Goal: Task Accomplishment & Management: Manage account settings

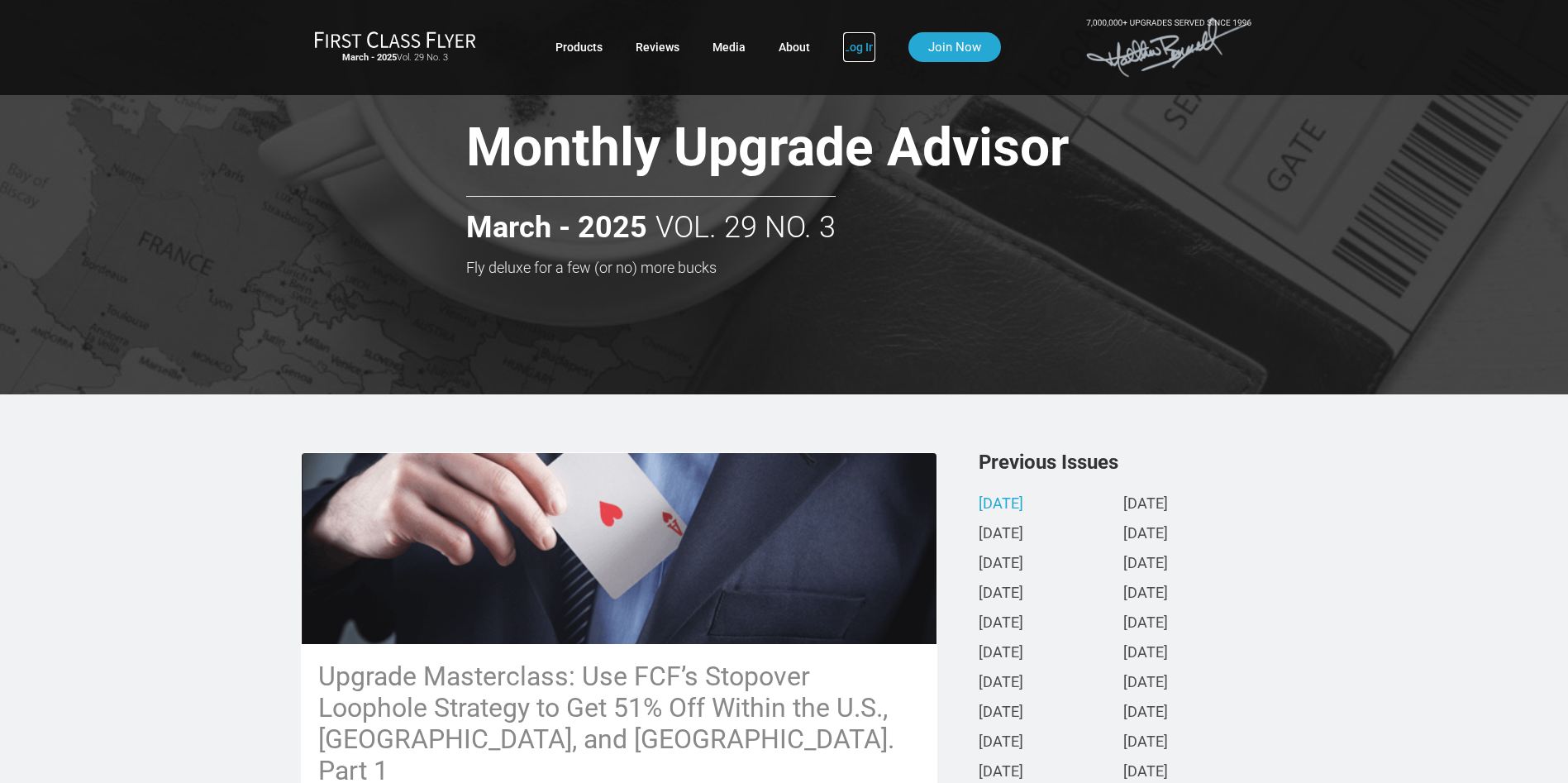
click at [866, 46] on link "Log In" at bounding box center [859, 46] width 32 height 29
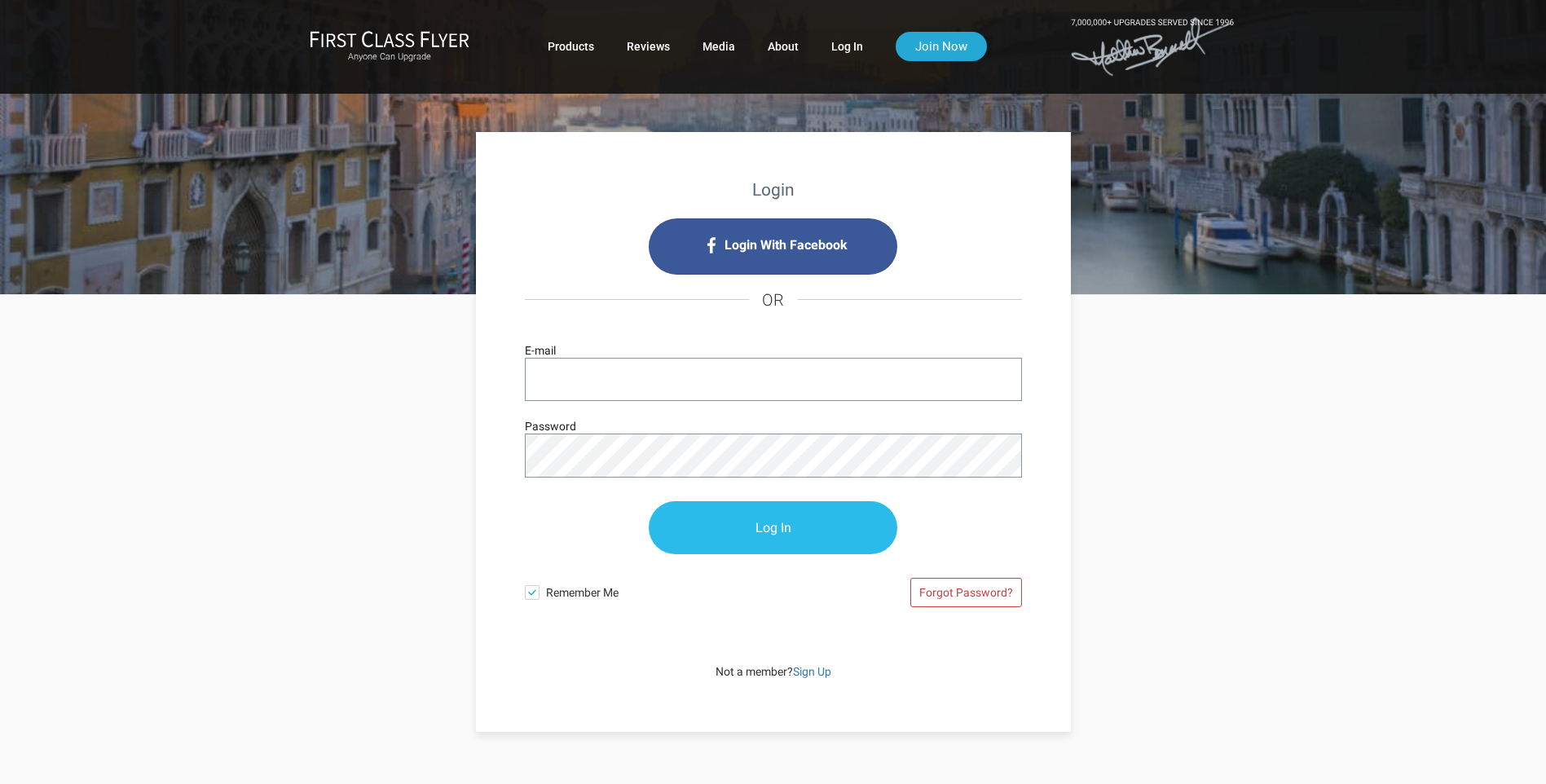
type input "whgarrett@cox.net"
click at [776, 525] on input "Log In" at bounding box center [773, 528] width 248 height 53
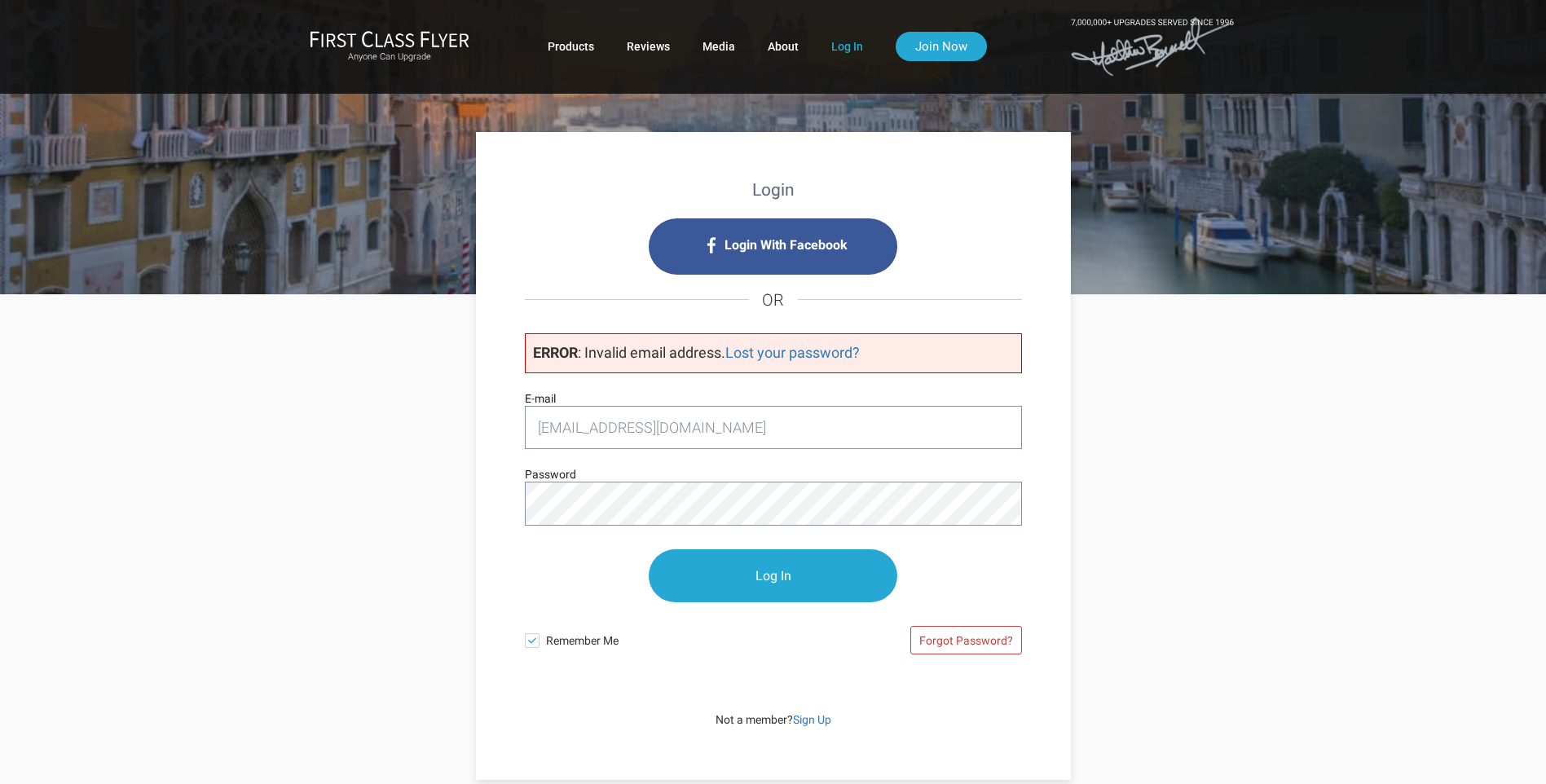
type input "[EMAIL_ADDRESS][DOMAIN_NAME]"
click at [368, 536] on div "Login Login With Facebook OR ERROR : Invalid email address. Lost your password?…" at bounding box center [773, 537] width 953 height 485
click at [777, 577] on input "Log In" at bounding box center [773, 576] width 248 height 53
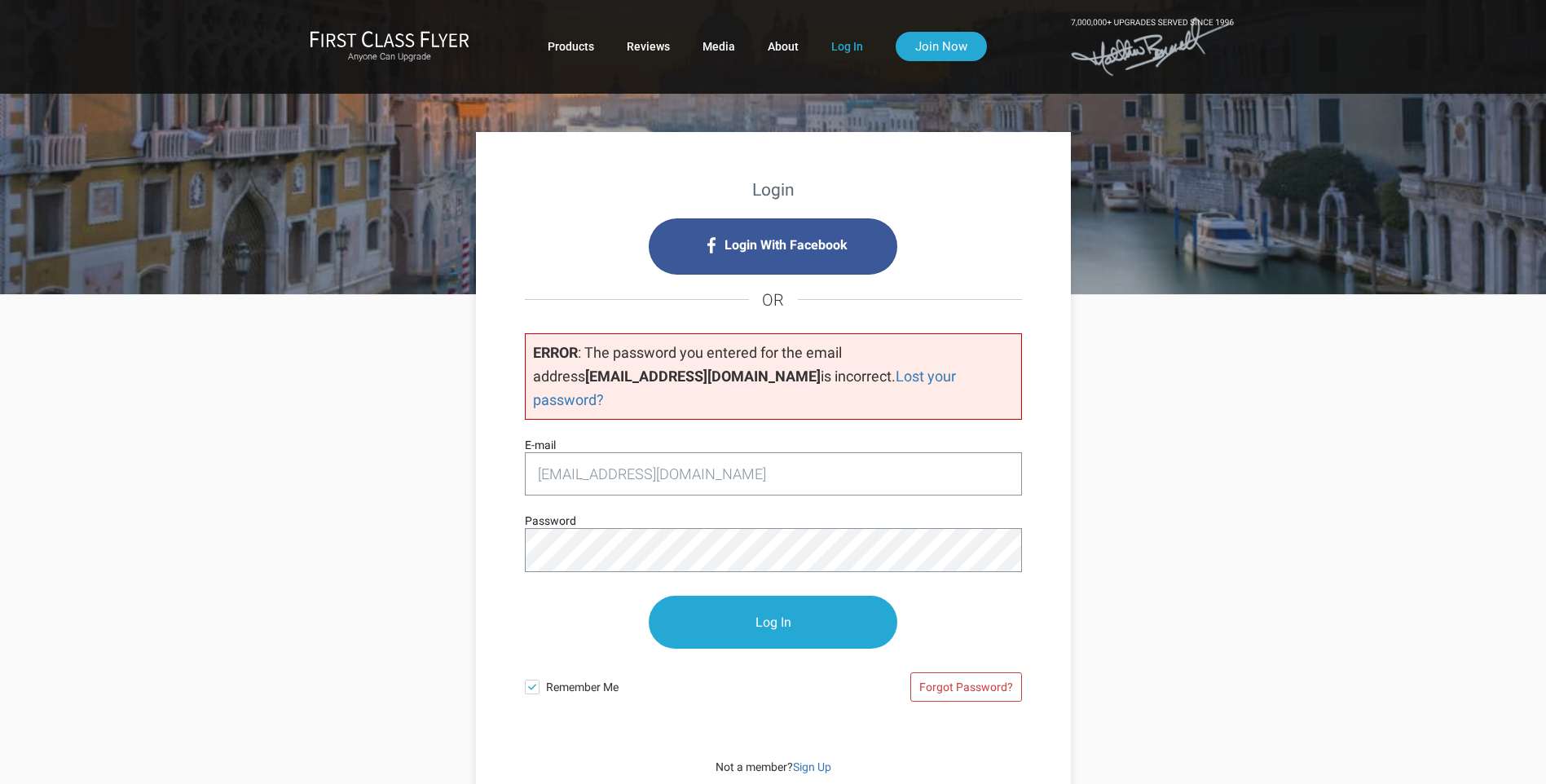
click at [429, 567] on div "Login Login With Facebook OR ERROR : The password you entered for the email add…" at bounding box center [773, 561] width 953 height 532
click at [769, 597] on input "Log In" at bounding box center [773, 623] width 248 height 53
click at [943, 672] on link "Forgot Password?" at bounding box center [966, 686] width 112 height 29
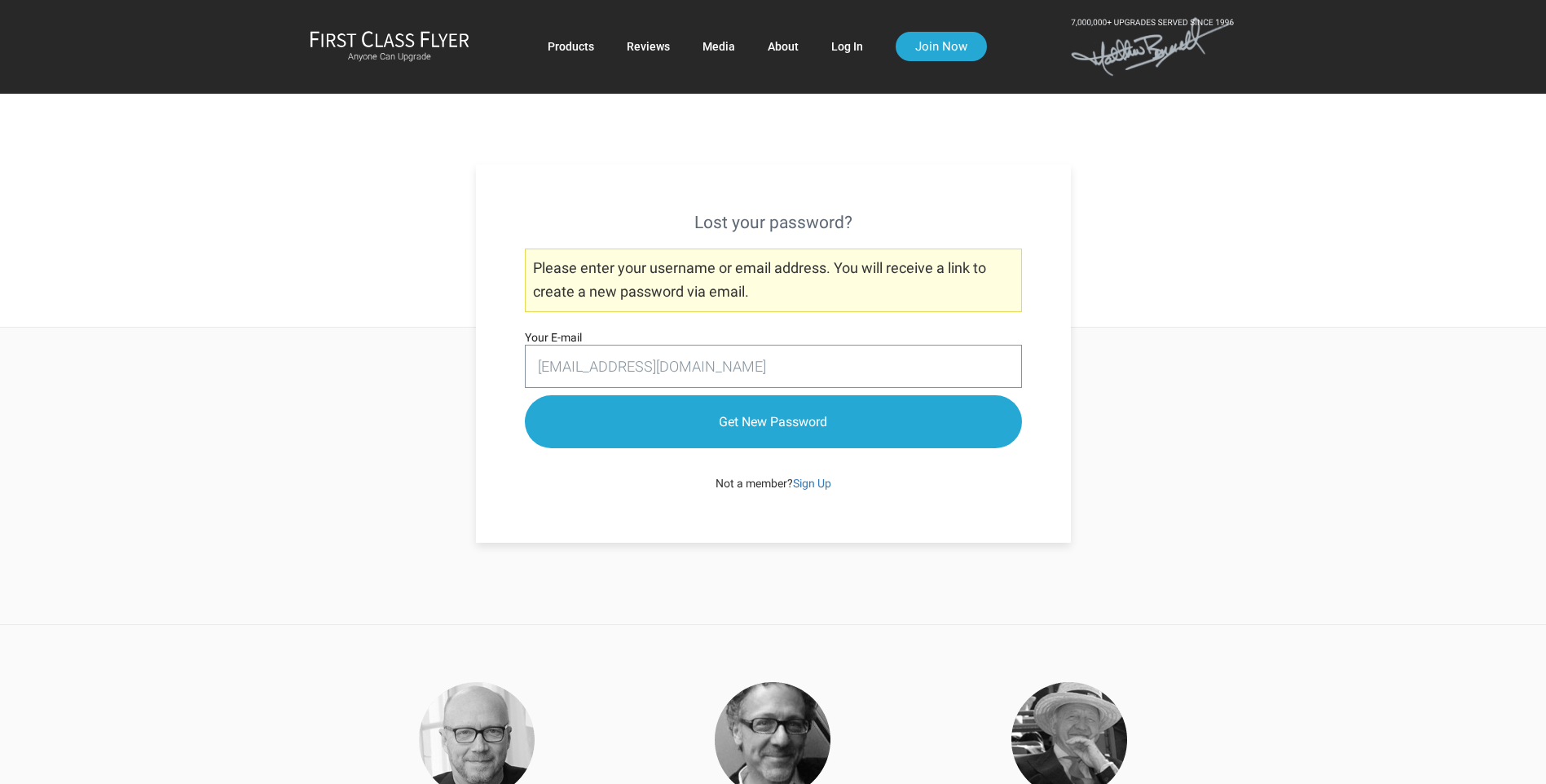
type input "[EMAIL_ADDRESS][DOMAIN_NAME]"
click at [0, 260] on html "Anyone Can Upgrade Products Reviews Media About Log In Join Now Products Review…" at bounding box center [773, 732] width 1546 height 1465
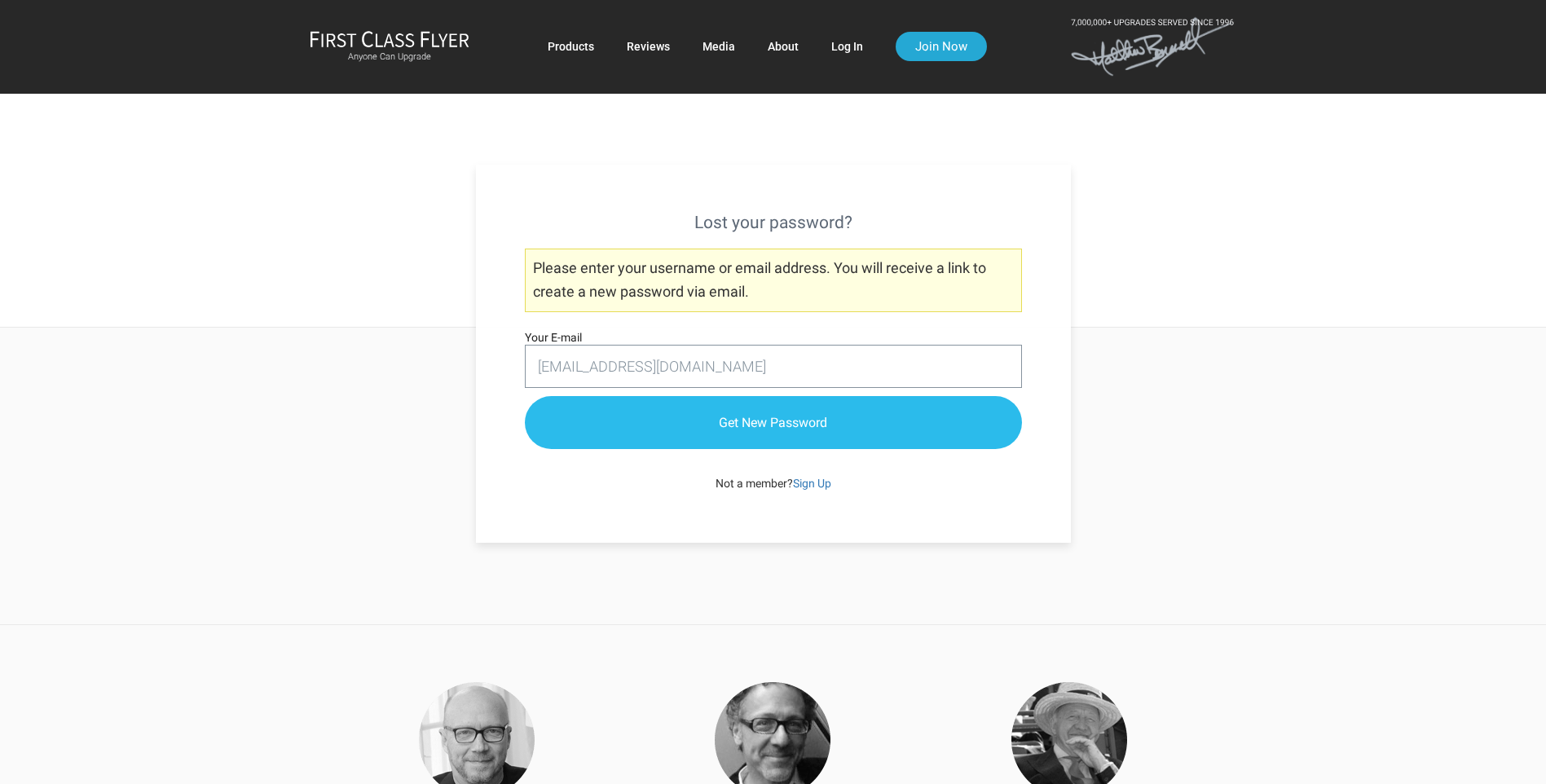
click at [751, 422] on input "Get New Password" at bounding box center [773, 422] width 497 height 53
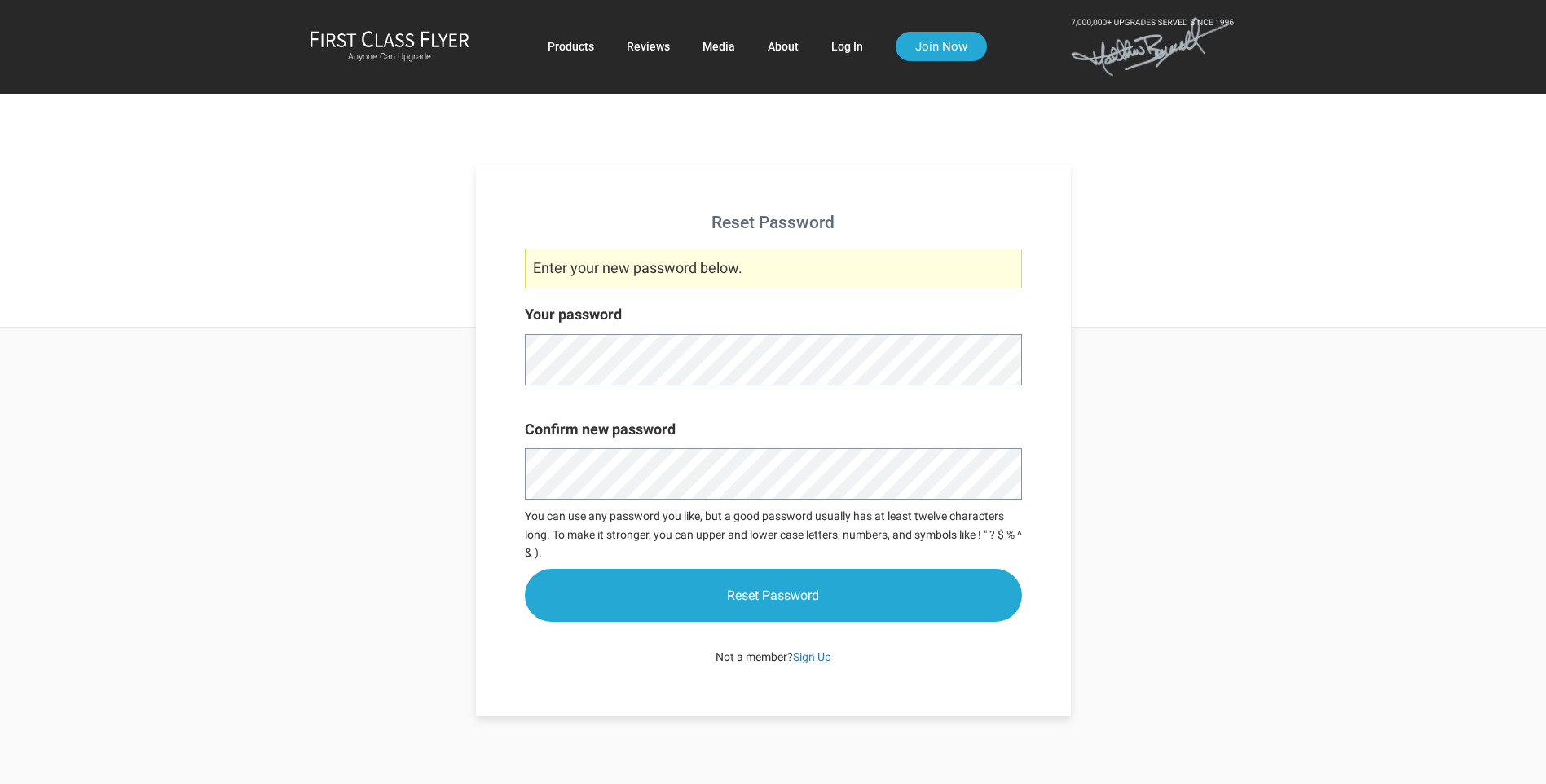
drag, startPoint x: 93, startPoint y: 329, endPoint x: 115, endPoint y: 333, distance: 22.4
click at [95, 329] on div "Reset Password Enter your new password below. Your password Confirm new passwor…" at bounding box center [773, 544] width 1546 height 1088
click at [182, 568] on div "Reset Password Enter your new password below. Your password Confirm new passwor…" at bounding box center [773, 561] width 1546 height 471
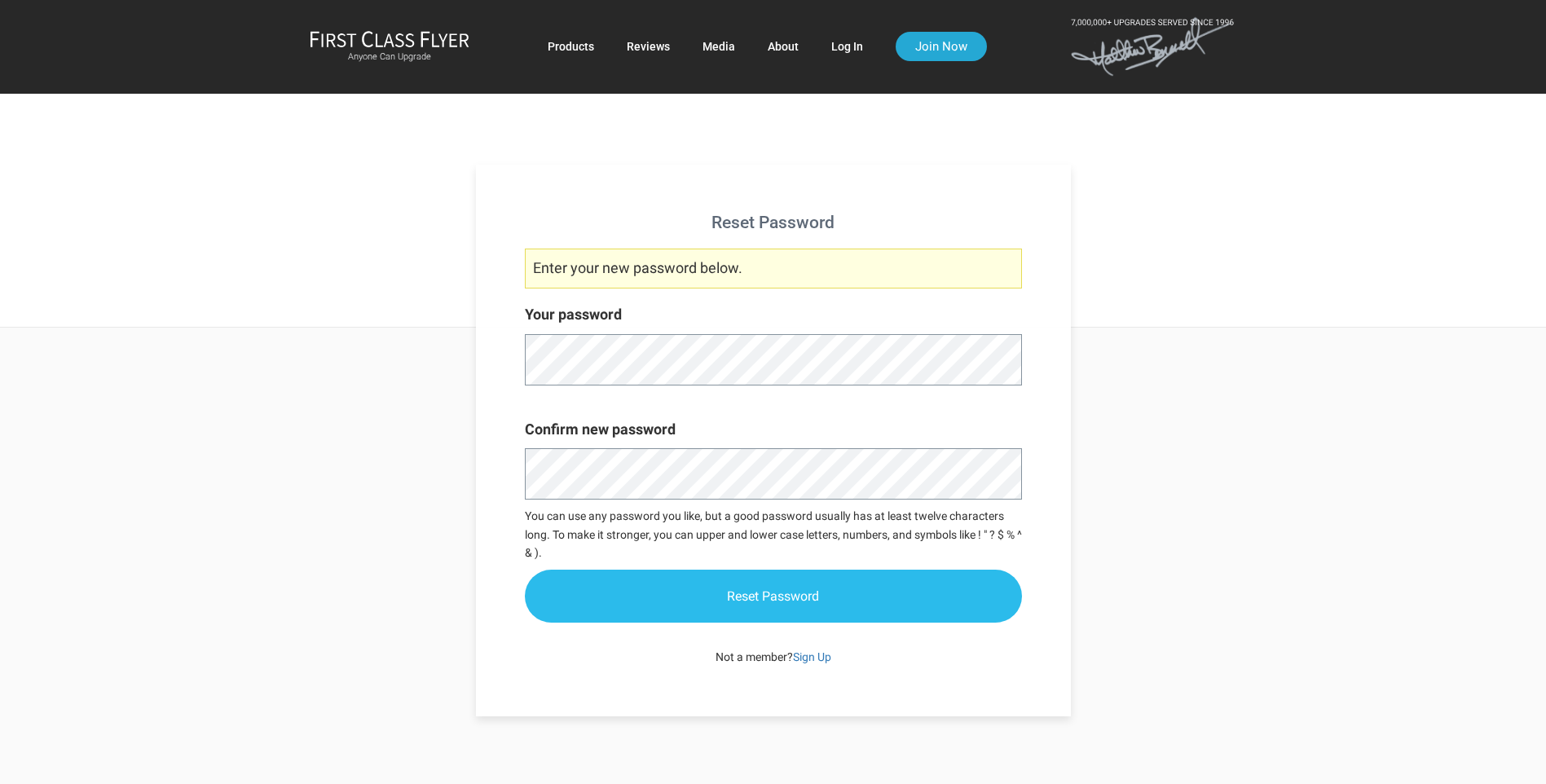
click at [736, 589] on input "Reset Password" at bounding box center [773, 596] width 497 height 53
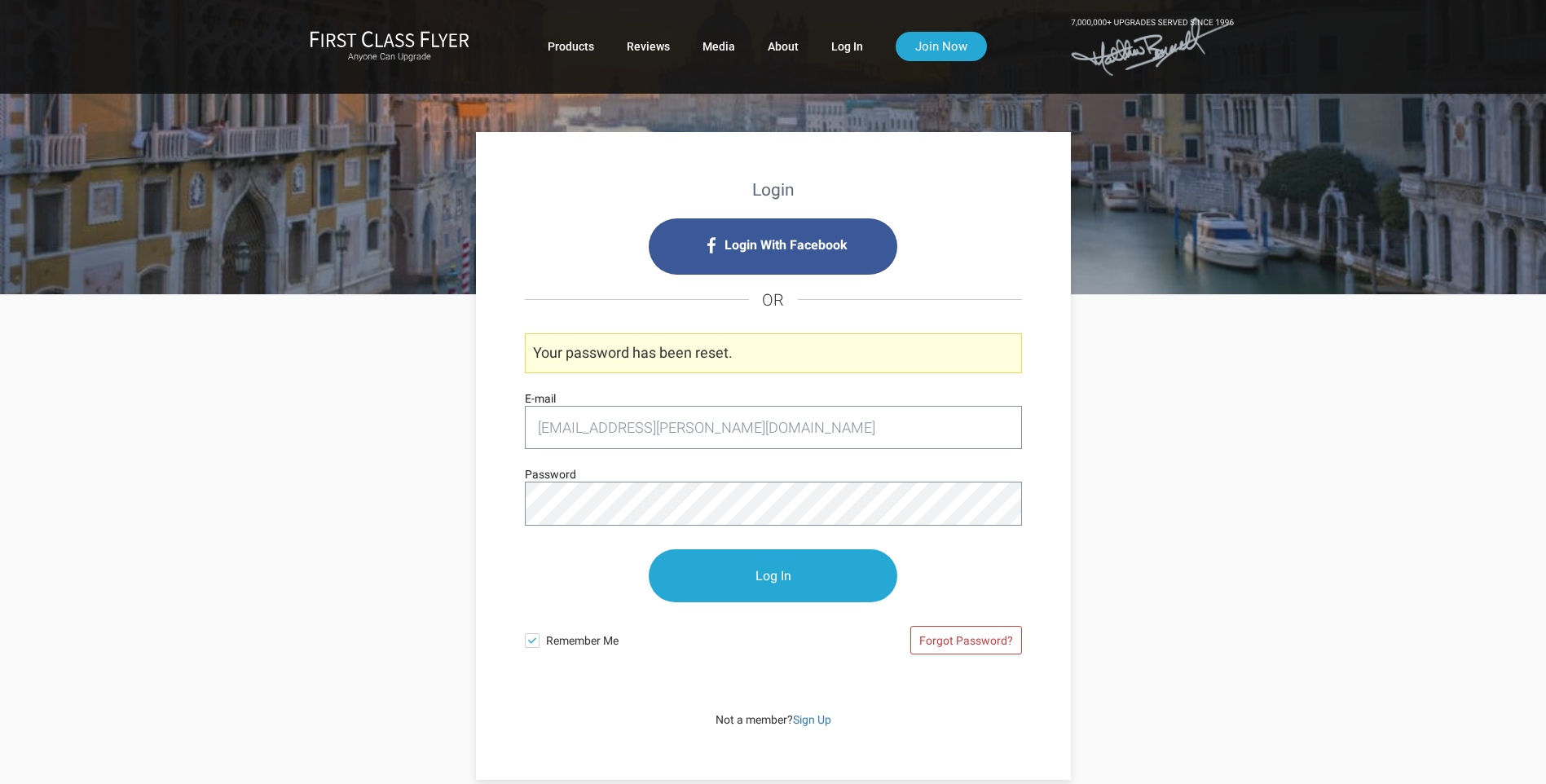
click at [533, 643] on span at bounding box center [532, 640] width 15 height 15
click at [0, 0] on input "Remember Me" at bounding box center [0, 0] width 0 height 0
drag, startPoint x: 711, startPoint y: 436, endPoint x: 329, endPoint y: 427, distance: 382.1
click at [329, 427] on div "Login Login With Facebook OR Your password has been reset. whgarrett@cox.net E-…" at bounding box center [773, 537] width 953 height 485
type input "whgarrett66gmail.com"
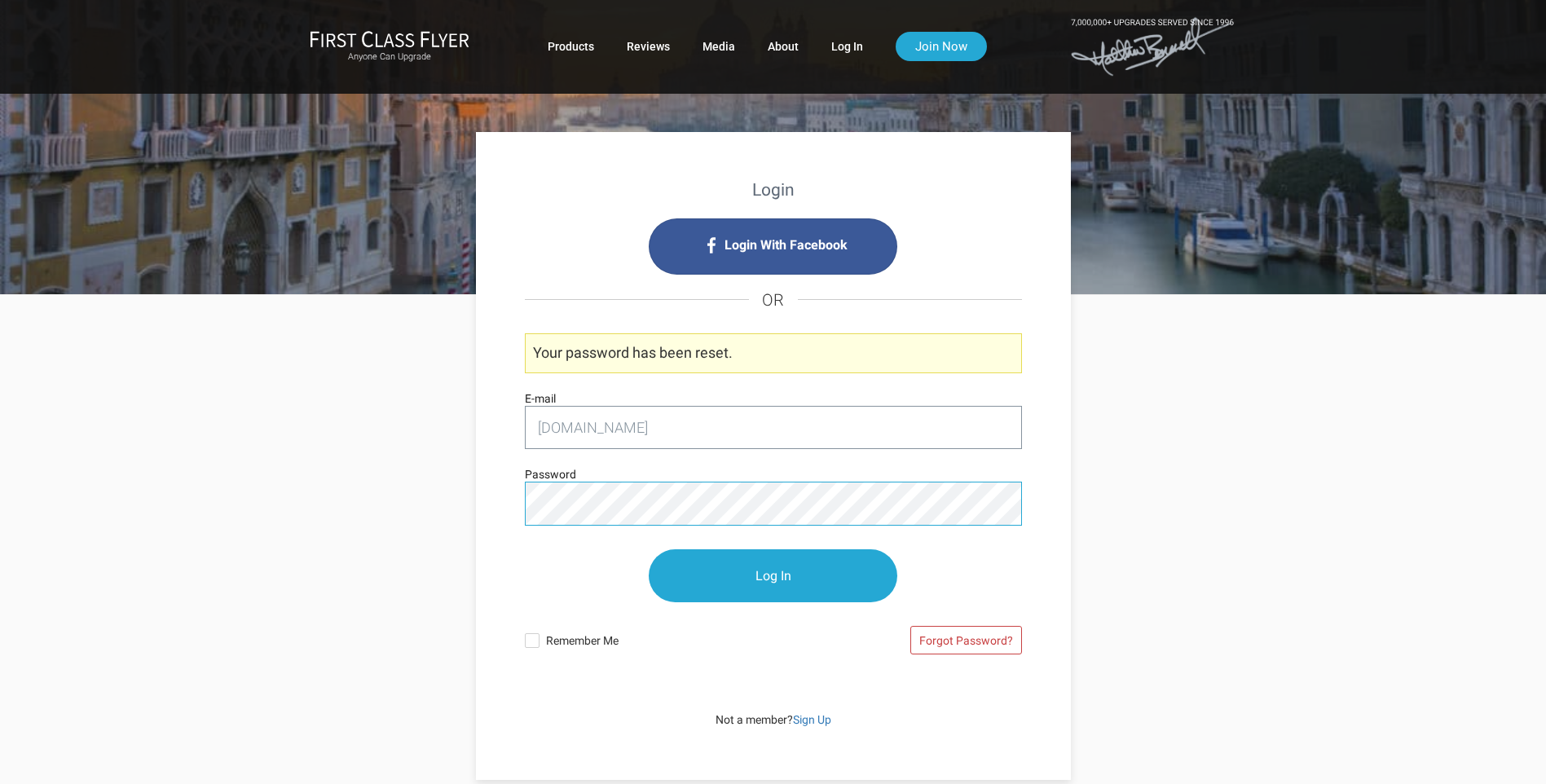
click at [414, 472] on div "Login Login With Facebook OR Your password has been reset. whgarrett66gmail.com…" at bounding box center [773, 537] width 953 height 485
click at [347, 513] on div "Login Login With Facebook OR Your password has been reset. whgarrett66gmail.com…" at bounding box center [773, 537] width 953 height 485
click at [754, 566] on input "Log In" at bounding box center [773, 576] width 248 height 53
click at [762, 575] on input "Log In" at bounding box center [773, 576] width 248 height 53
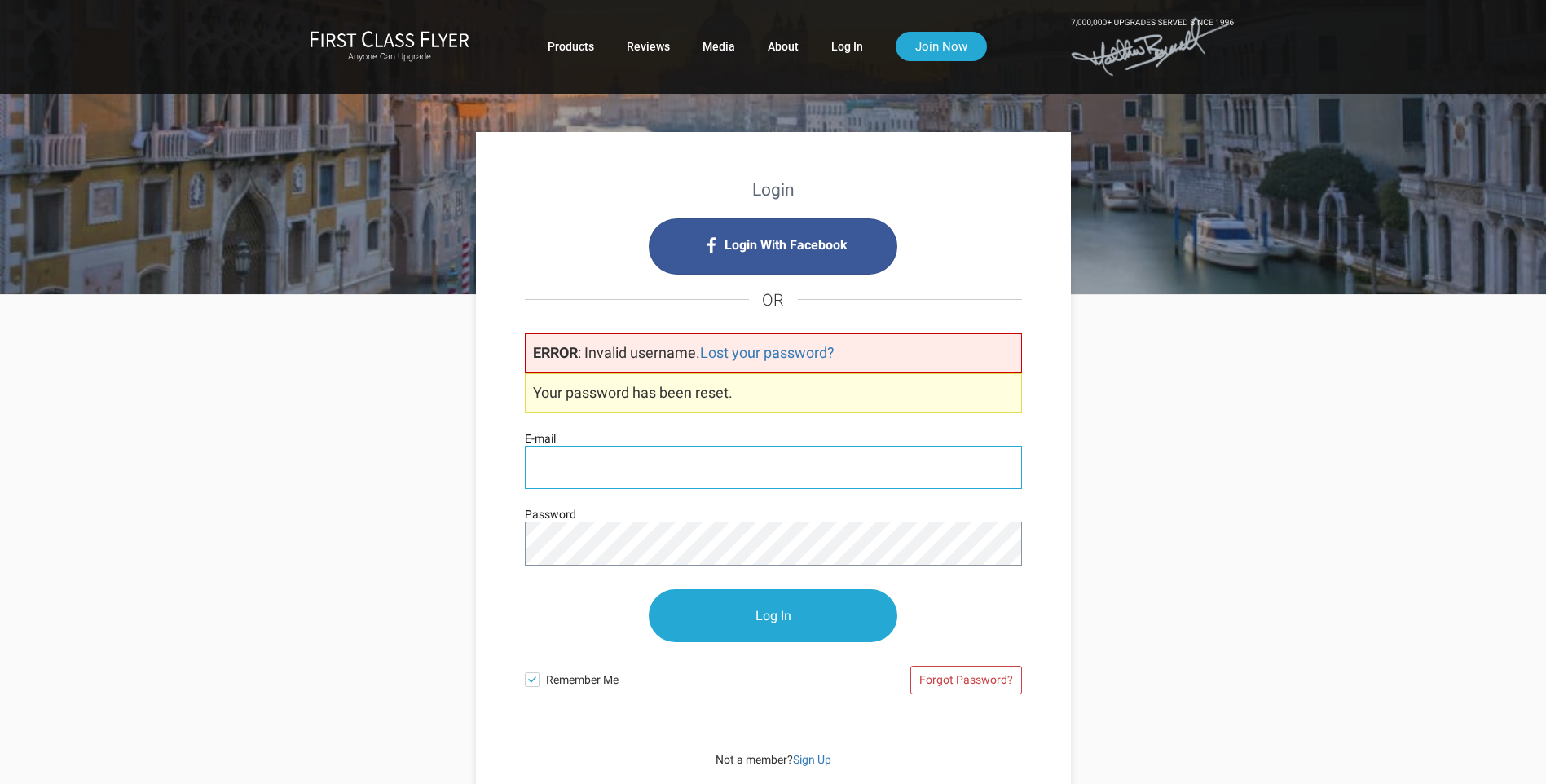
type input "[EMAIL_ADDRESS][PERSON_NAME][DOMAIN_NAME]"
drag, startPoint x: 659, startPoint y: 460, endPoint x: 217, endPoint y: 412, distance: 444.6
click at [217, 412] on div "Login Login With Facebook OR ERROR : Invalid username. Lost your password? Your…" at bounding box center [773, 597] width 1546 height 607
click at [533, 680] on span at bounding box center [532, 679] width 15 height 15
click at [0, 0] on input "Remember Me" at bounding box center [0, 0] width 0 height 0
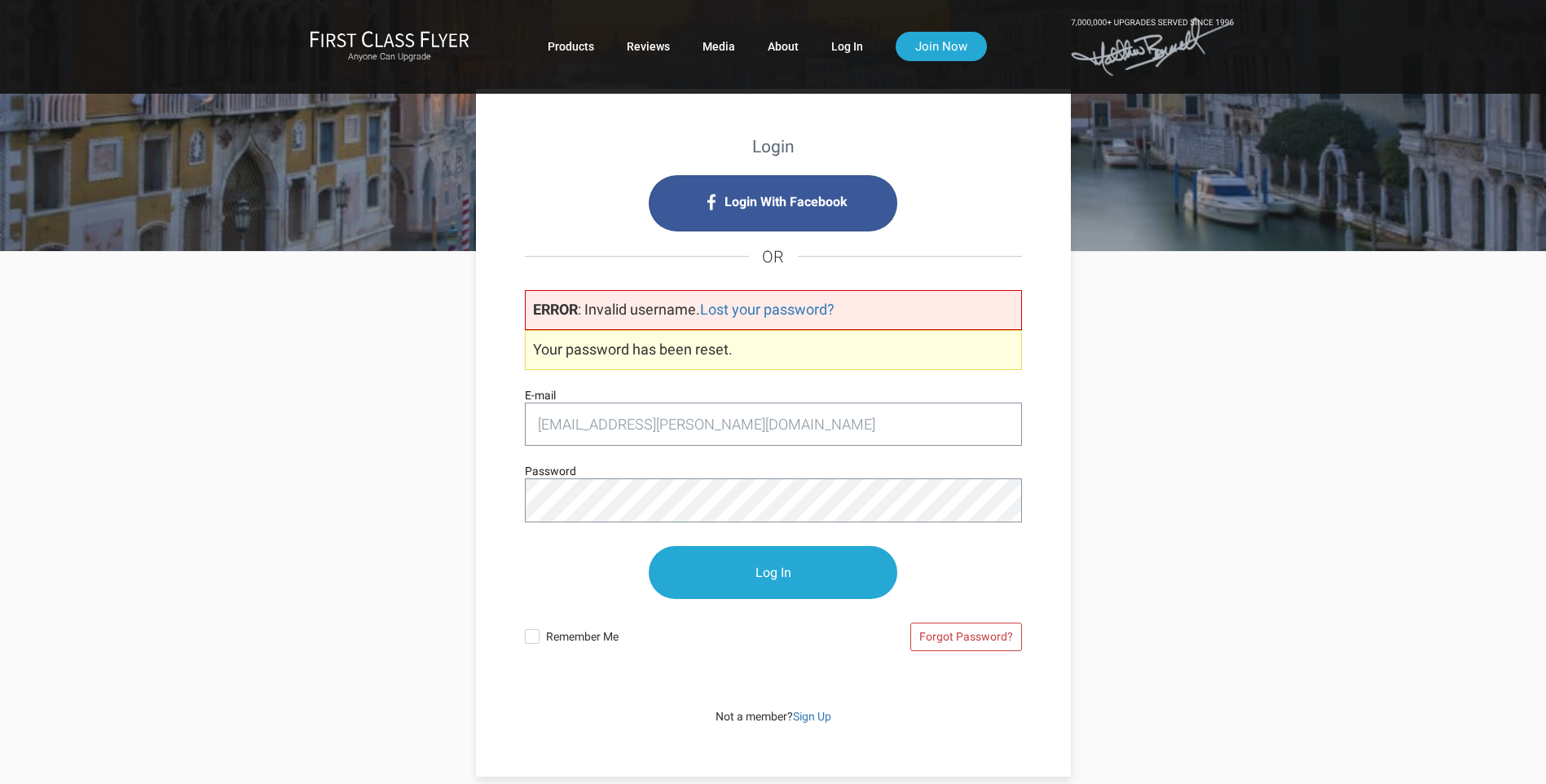
scroll to position [82, 0]
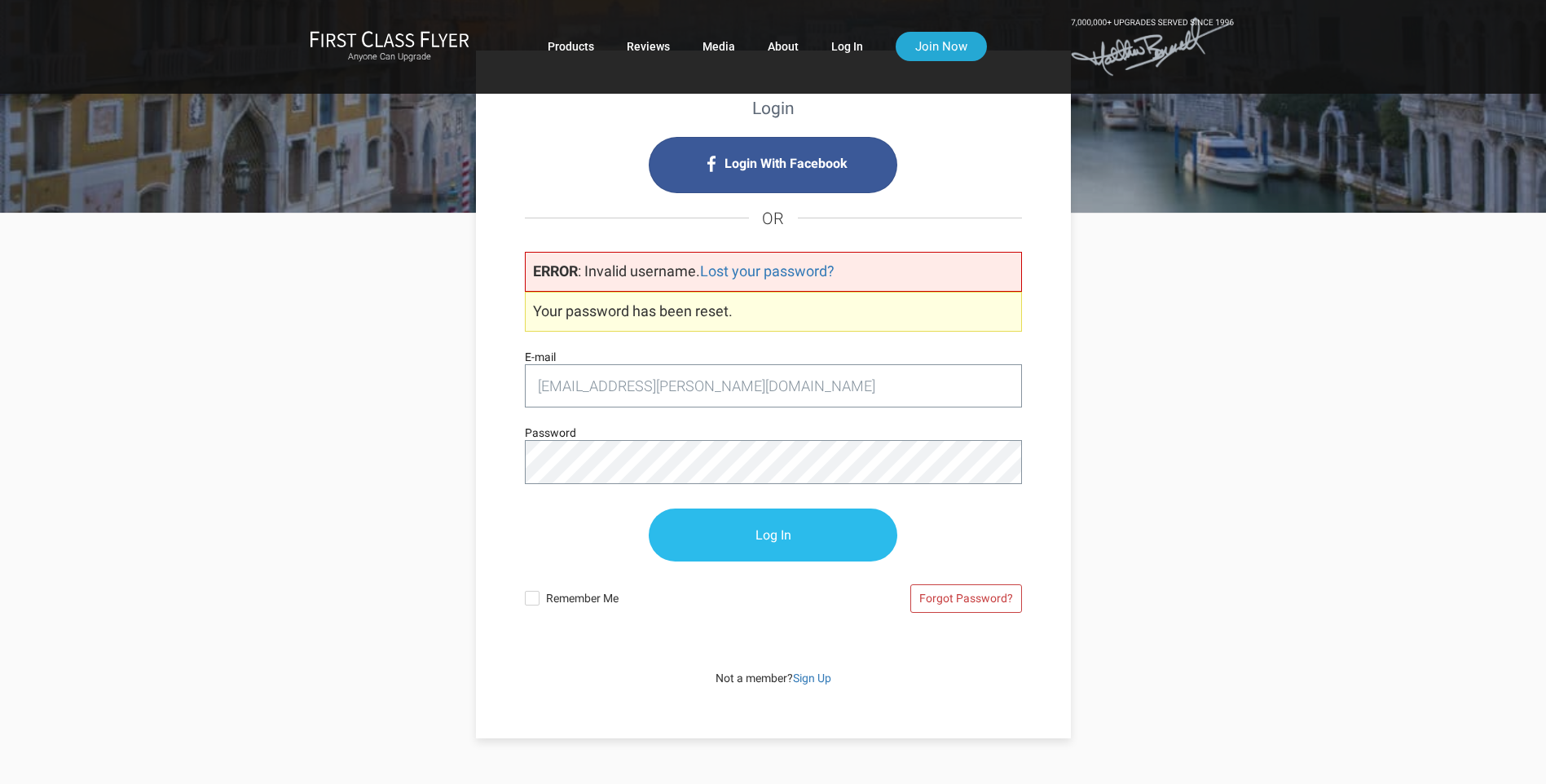
click at [767, 533] on input "Log In" at bounding box center [773, 535] width 248 height 53
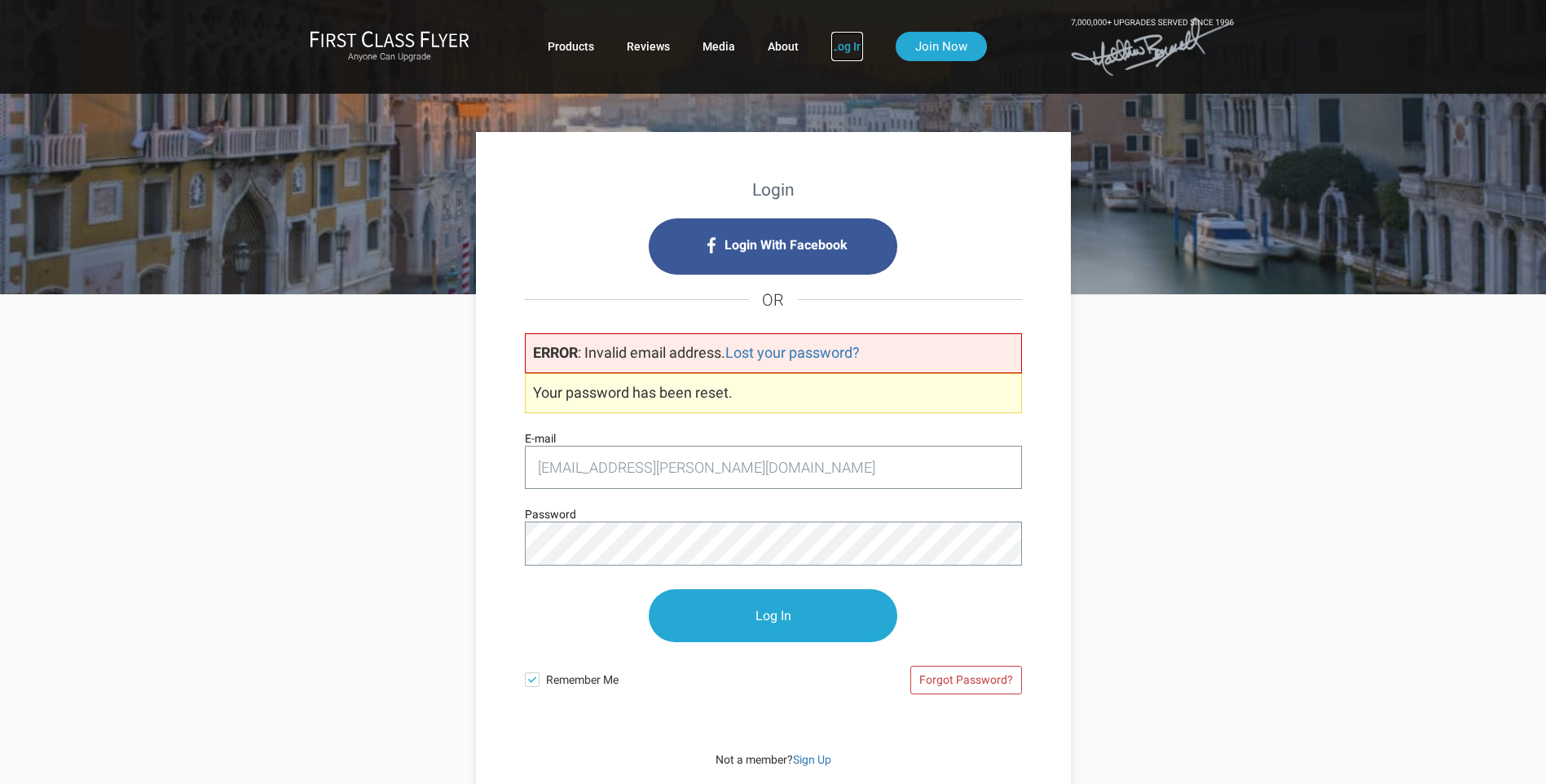
click at [834, 41] on link "Log In" at bounding box center [847, 46] width 32 height 29
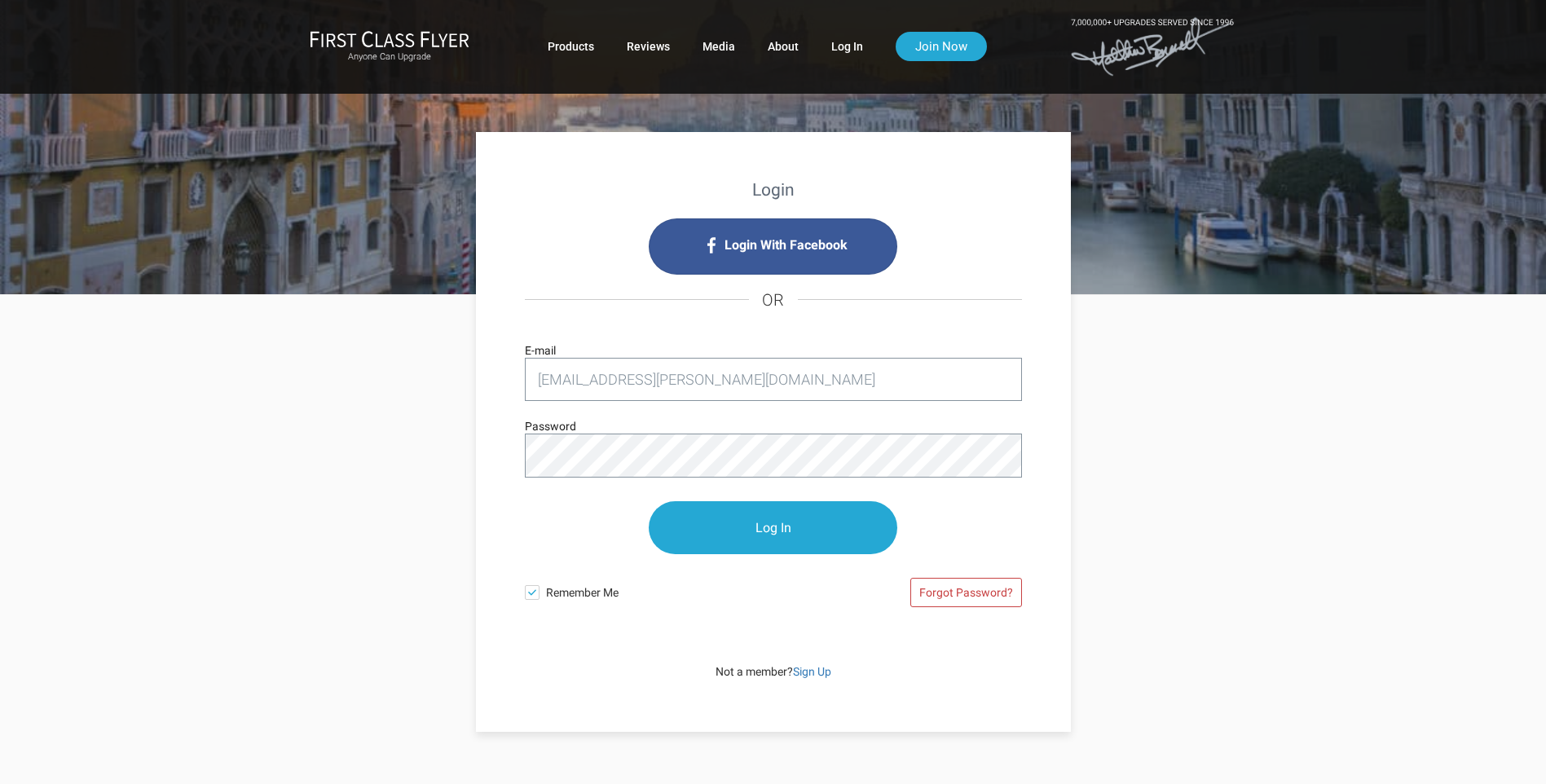
drag, startPoint x: 651, startPoint y: 380, endPoint x: 82, endPoint y: 292, distance: 575.8
click at [83, 292] on div "Login Login With Facebook OR whgarrett@cox.net E-mail Password Log In Remember …" at bounding box center [773, 626] width 1546 height 1251
type input "et"
drag, startPoint x: 577, startPoint y: 380, endPoint x: 326, endPoint y: 344, distance: 253.6
click at [326, 344] on div "Login Login With Facebook OR et E-mail Password Log In Remember Me Forgot Passw…" at bounding box center [773, 513] width 953 height 436
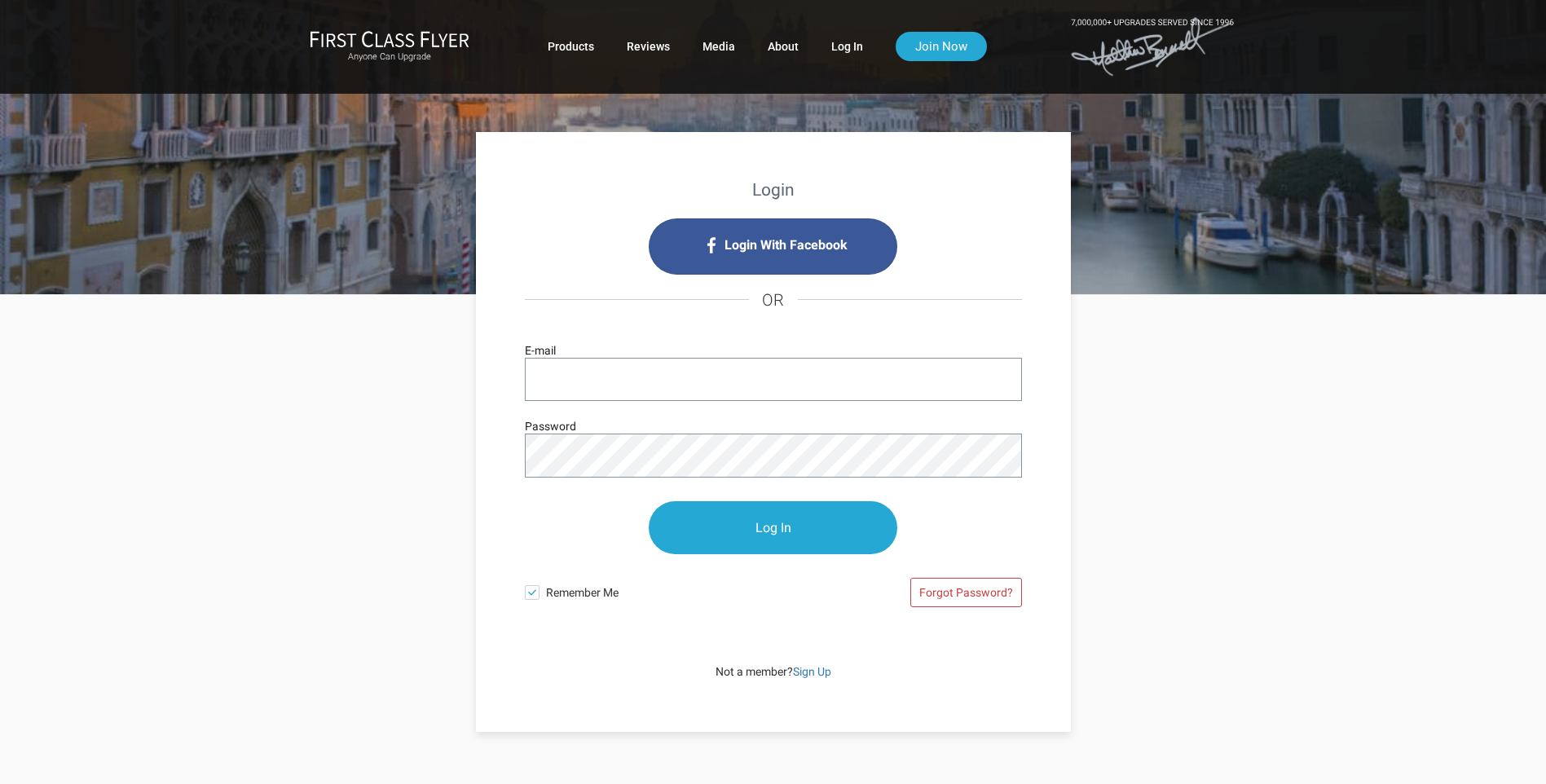
click at [456, 470] on div "Login Login With Facebook OR E-mail Password Log In Remember Me Forgot Password…" at bounding box center [773, 513] width 953 height 436
click at [381, 420] on div "Login Login With Facebook OR E-mail Password Log In Remember Me Forgot Password…" at bounding box center [773, 513] width 953 height 436
click at [392, 444] on div "Login Login With Facebook OR E-mail Password Log In Remember Me Forgot Password…" at bounding box center [773, 513] width 953 height 436
click at [534, 593] on span at bounding box center [532, 592] width 15 height 15
click at [0, 0] on input "Remember Me" at bounding box center [0, 0] width 0 height 0
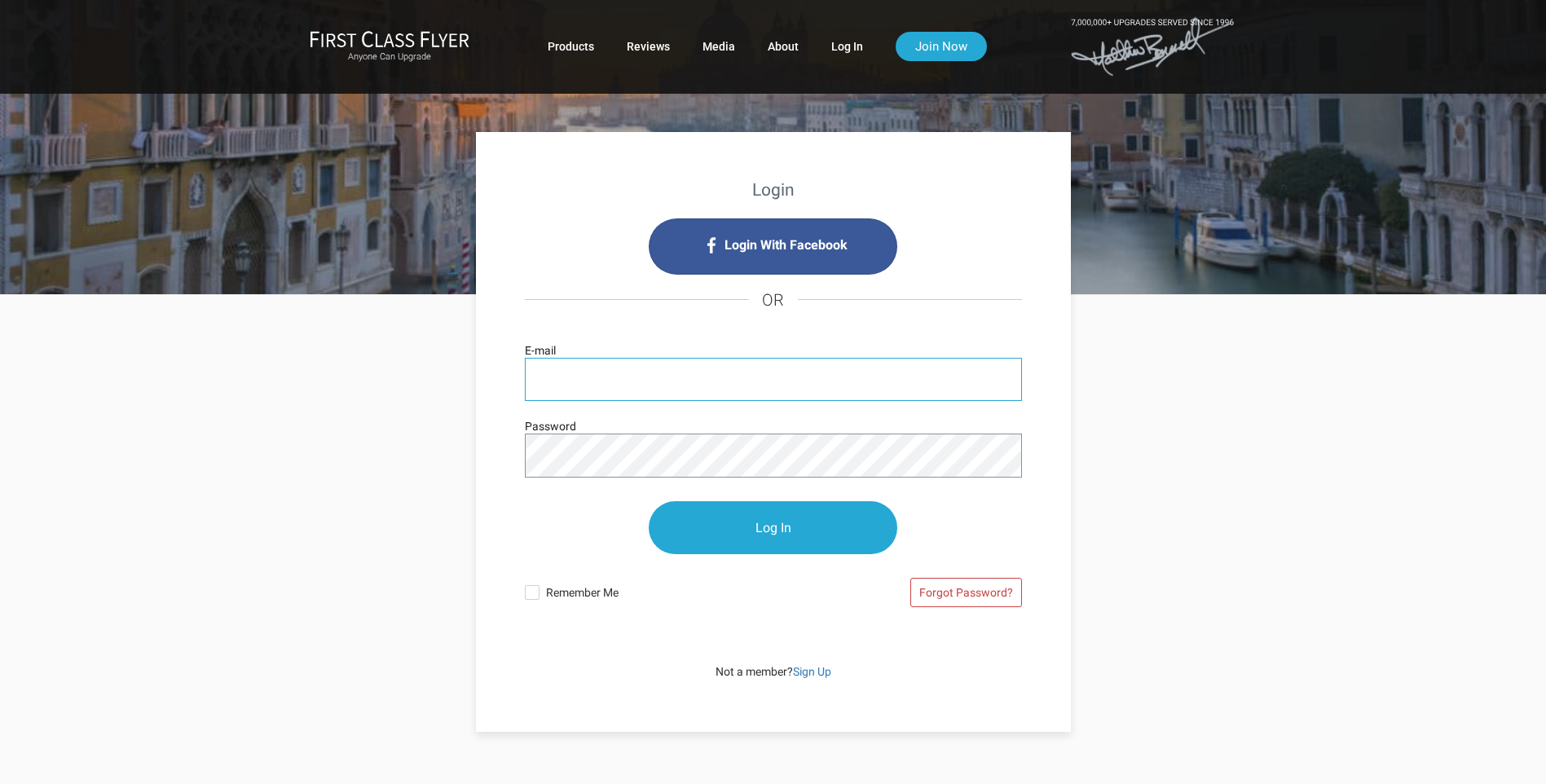
click at [608, 387] on input "E-mail" at bounding box center [773, 378] width 497 height 43
type input "[EMAIL_ADDRESS][DOMAIN_NAME]"
click at [427, 422] on div "Login Login With Facebook OR whgarrett66@gmail.com E-mail Password Log In Remem…" at bounding box center [773, 513] width 953 height 436
click at [302, 507] on div "Login Login With Facebook OR whgarrett66@gmail.com E-mail Password Log In Remem…" at bounding box center [773, 513] width 953 height 436
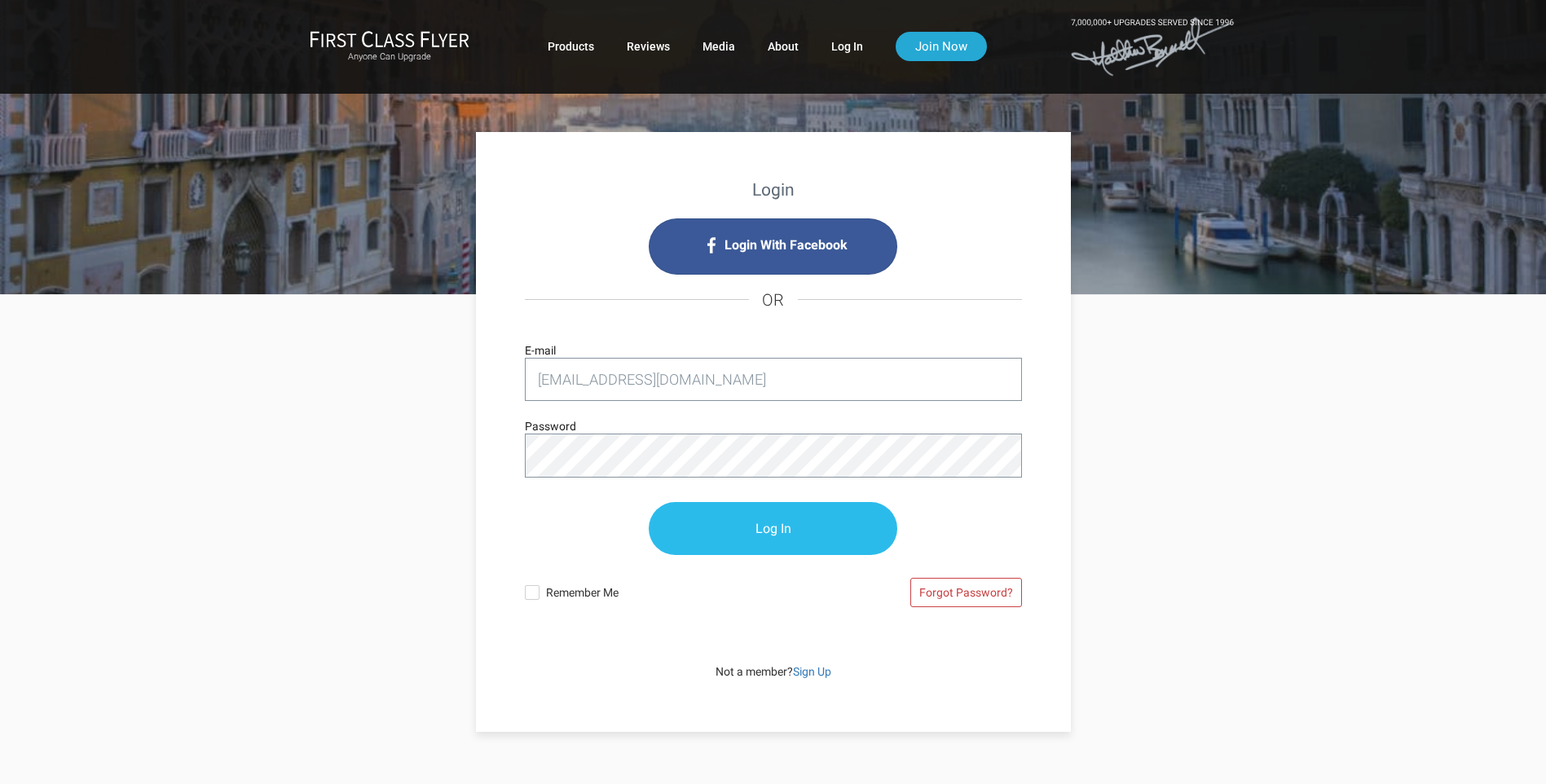
click at [769, 520] on input "Log In" at bounding box center [773, 528] width 248 height 53
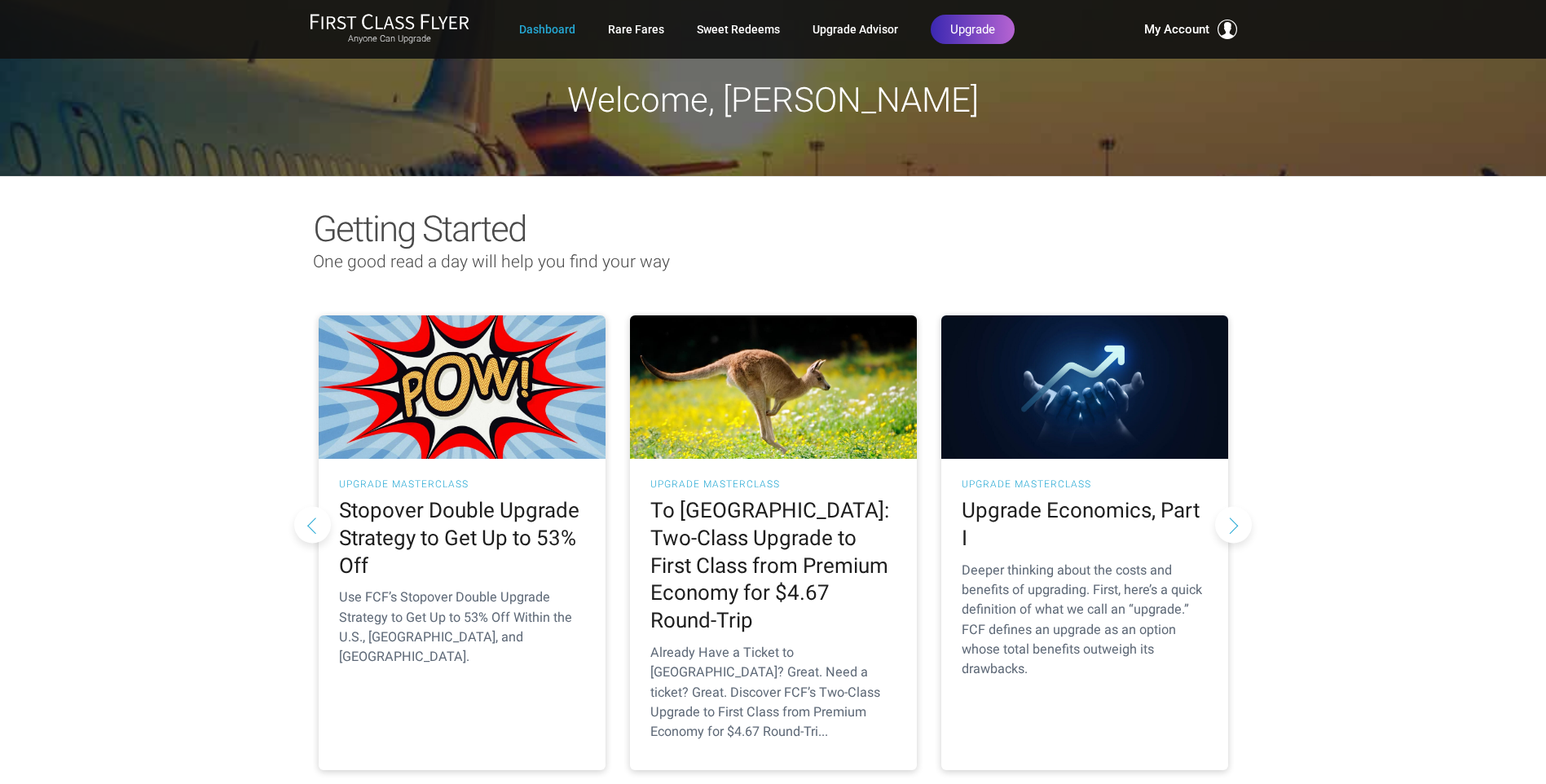
click at [1260, 275] on div "Getting Started One good read a day will help you find your way As Told To FCF …" at bounding box center [773, 502] width 1546 height 651
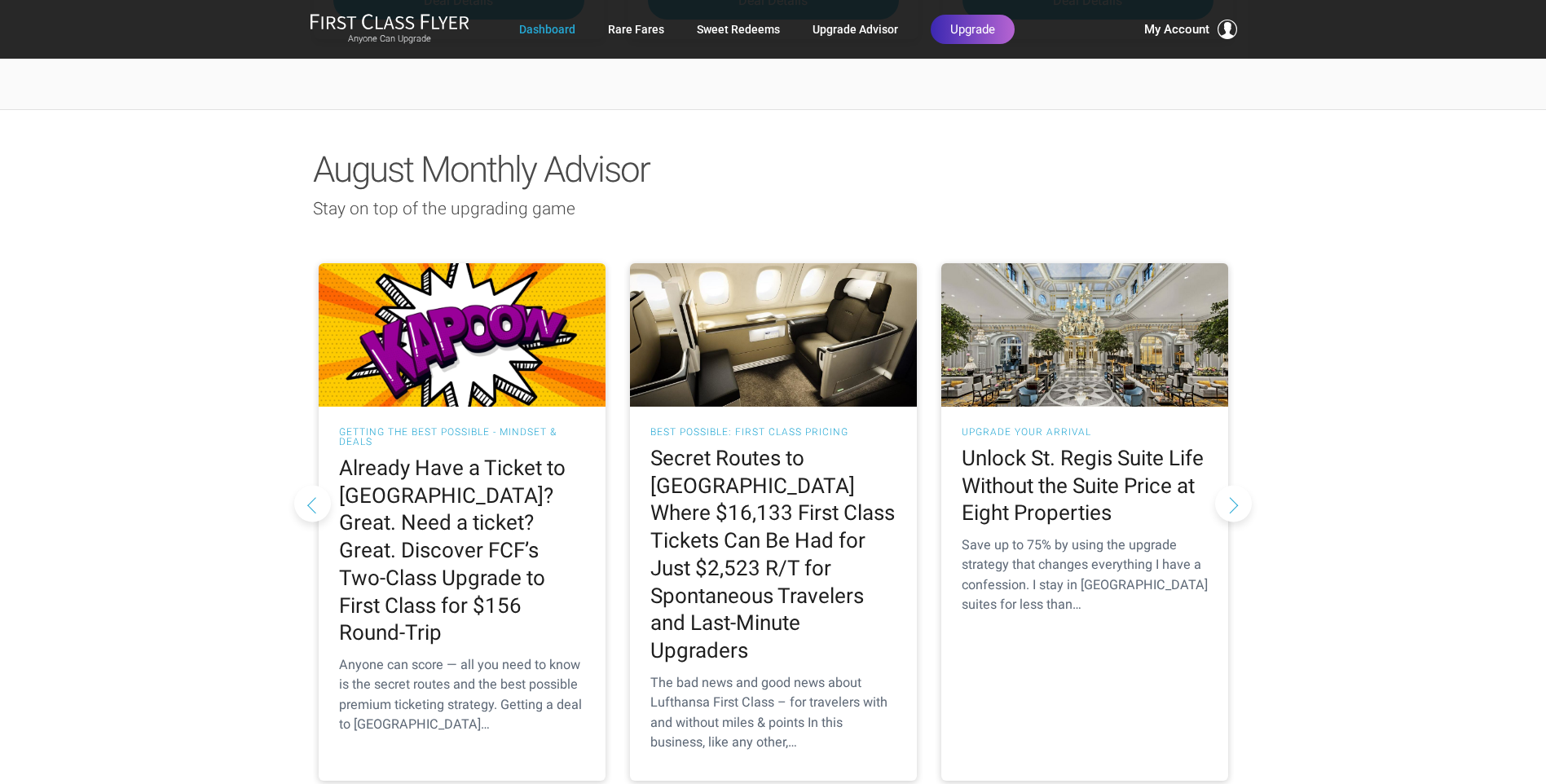
scroll to position [1385, 0]
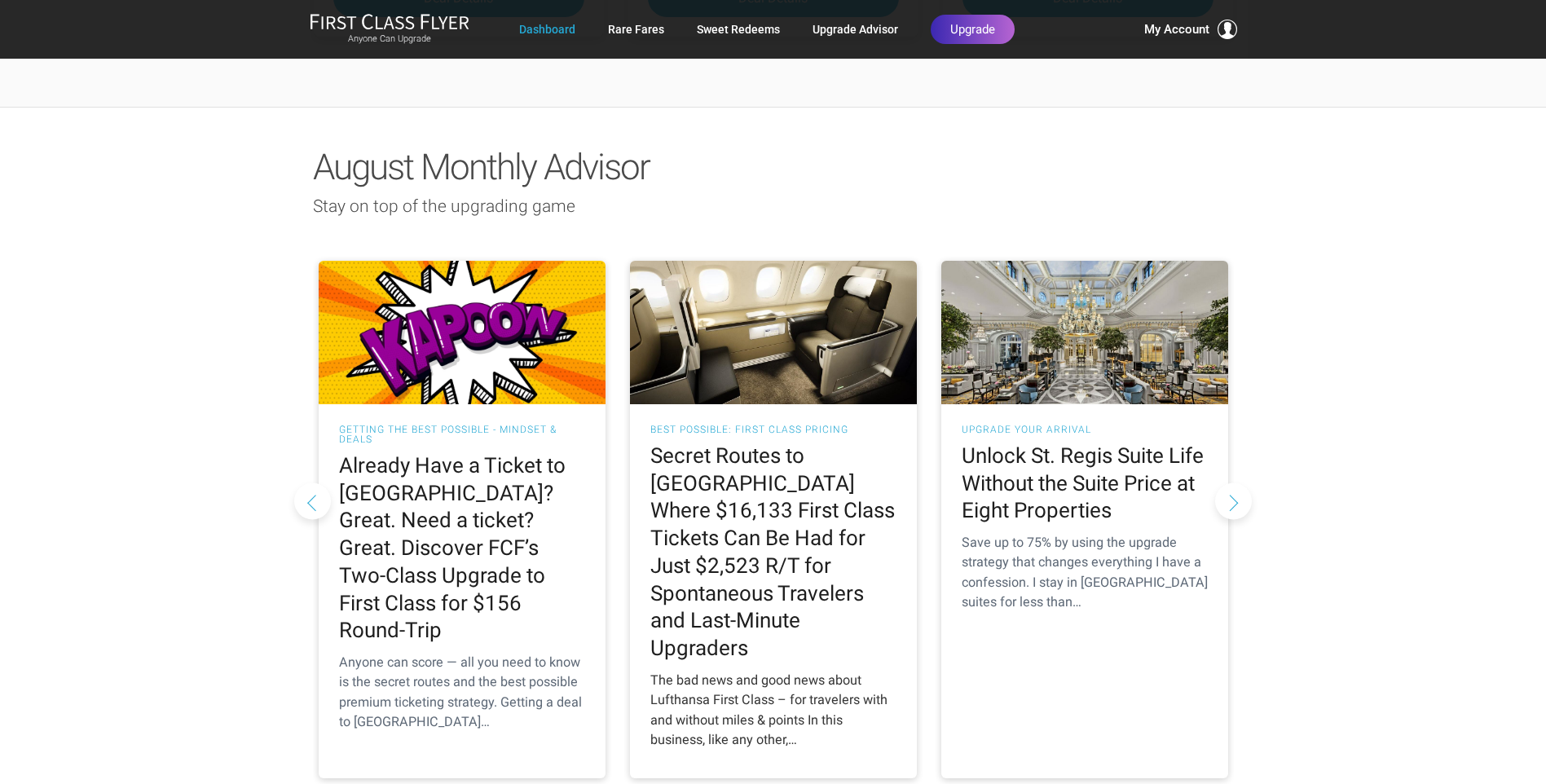
click at [798, 458] on h2 "Secret Routes to Europe Where $16,133 First Class Tickets Can Be Had for Just $…" at bounding box center [774, 553] width 247 height 220
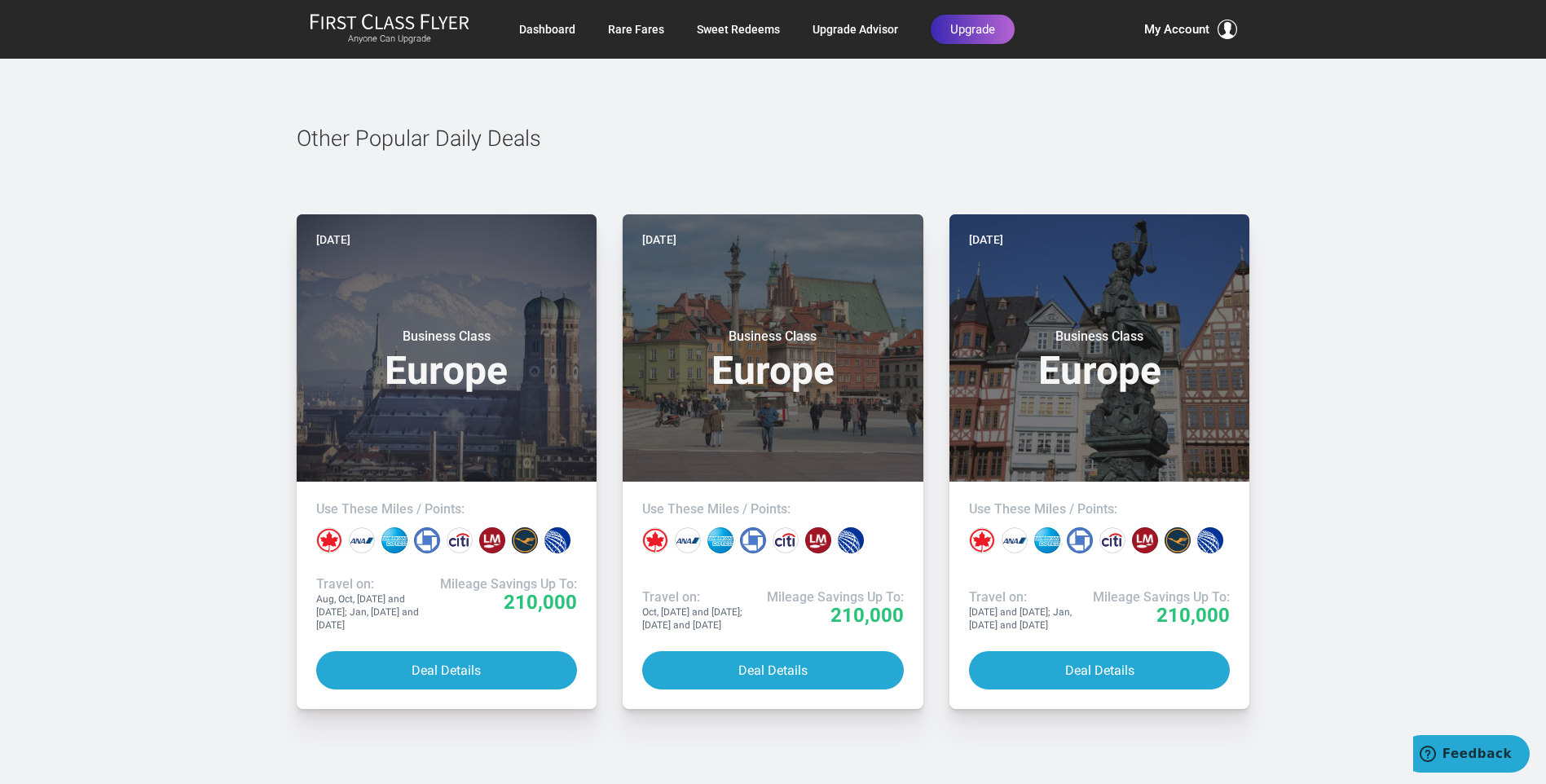
scroll to position [8797, 0]
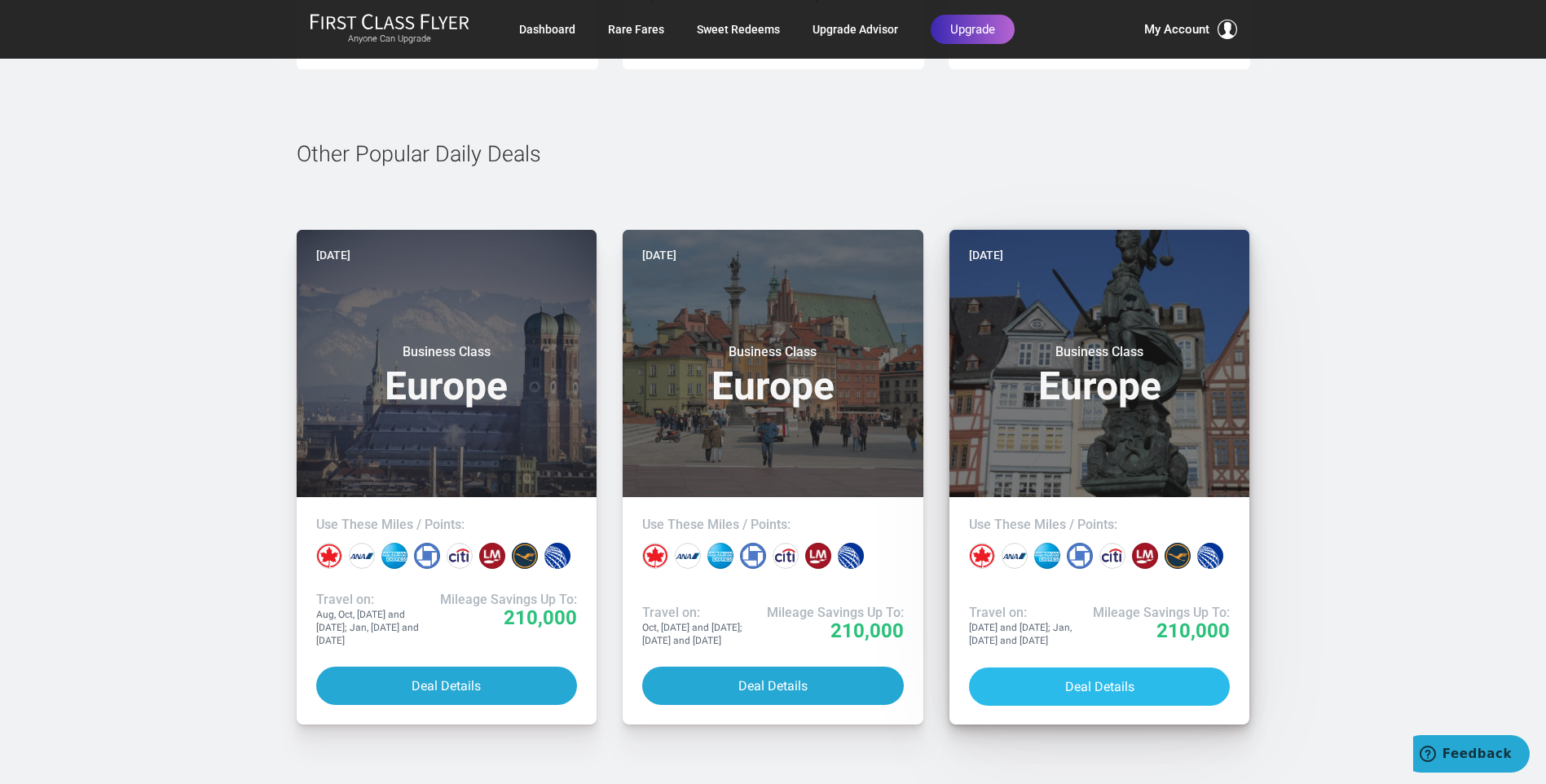
click at [1098, 667] on button "Deal Details" at bounding box center [1100, 686] width 261 height 39
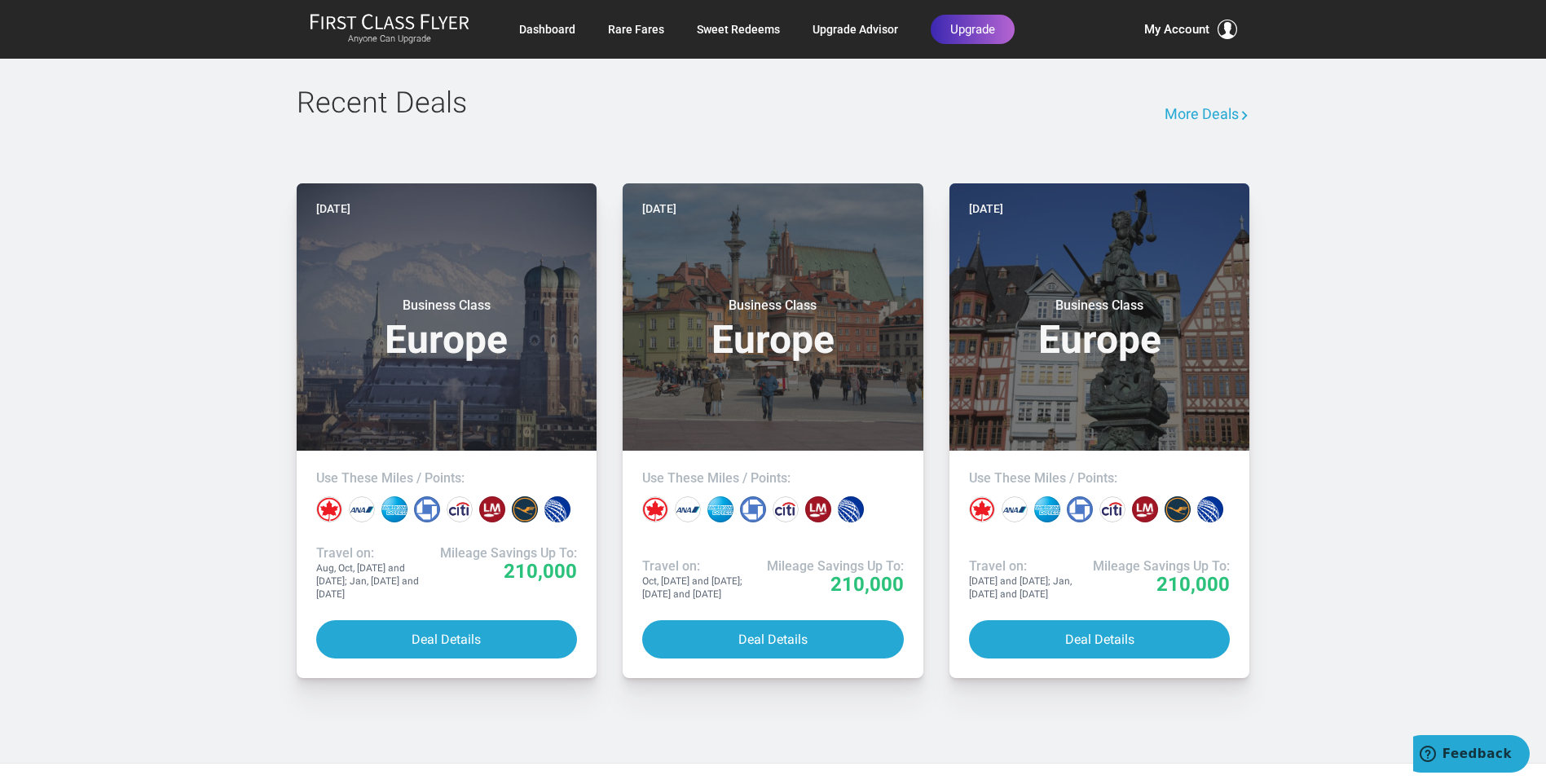
scroll to position [3096, 0]
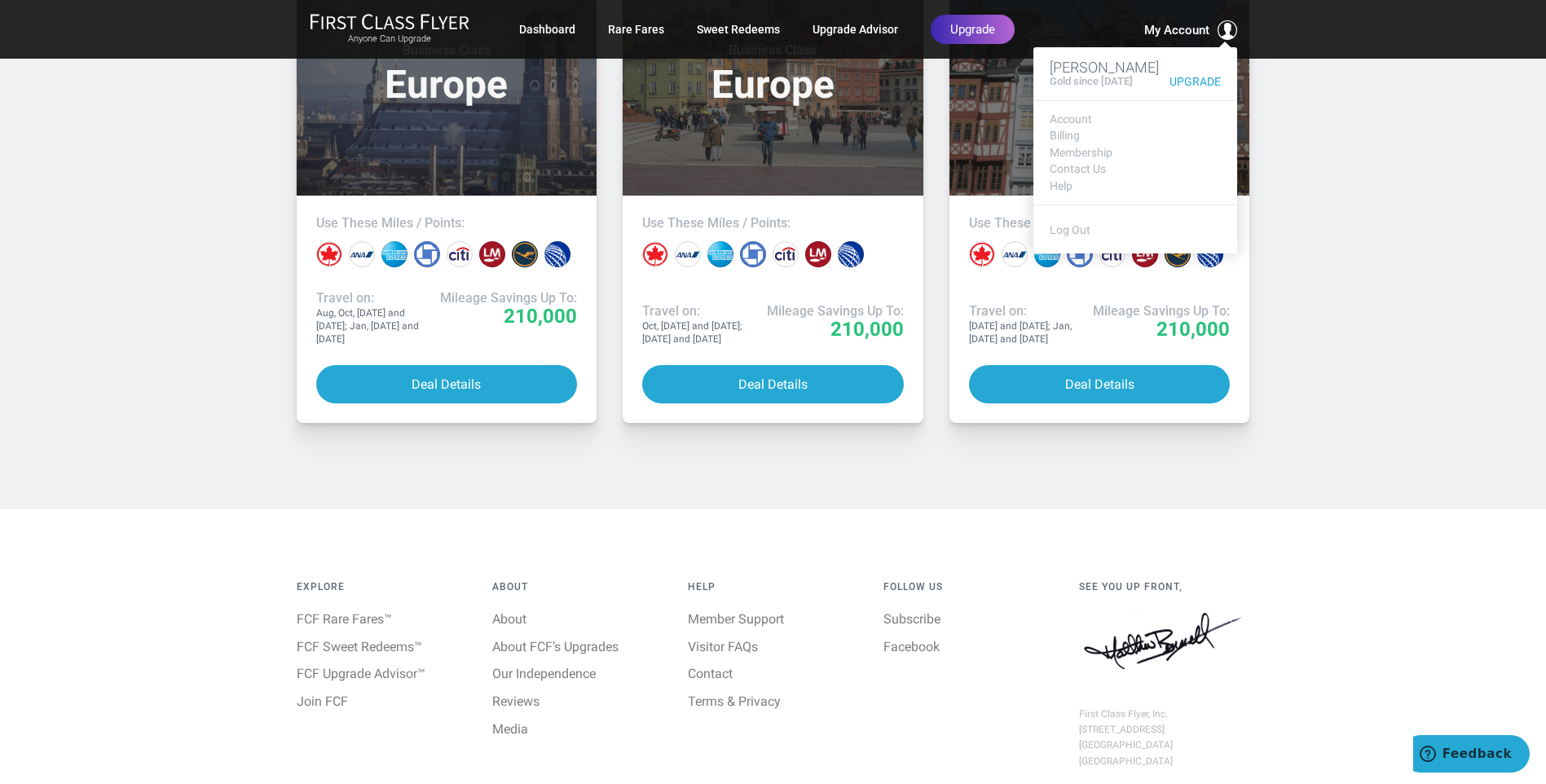
click at [1181, 31] on span "My Account" at bounding box center [1177, 30] width 65 height 19
click at [1066, 228] on link "Log Out" at bounding box center [1070, 230] width 40 height 13
